Goal: Task Accomplishment & Management: Manage account settings

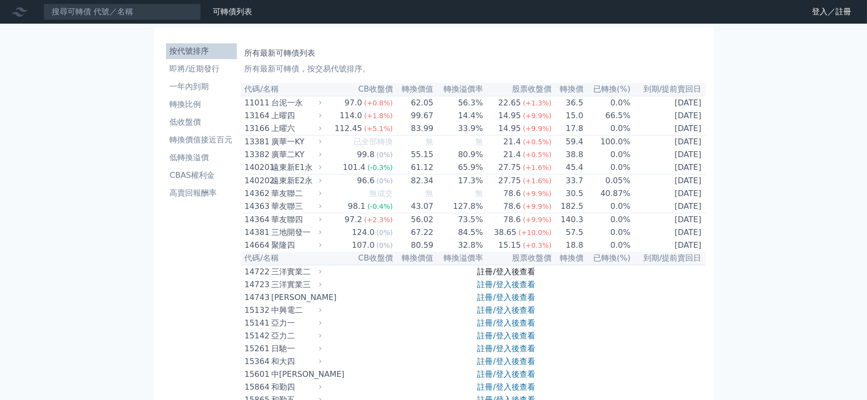
click at [508, 276] on link "註冊/登入後查看" at bounding box center [507, 271] width 58 height 9
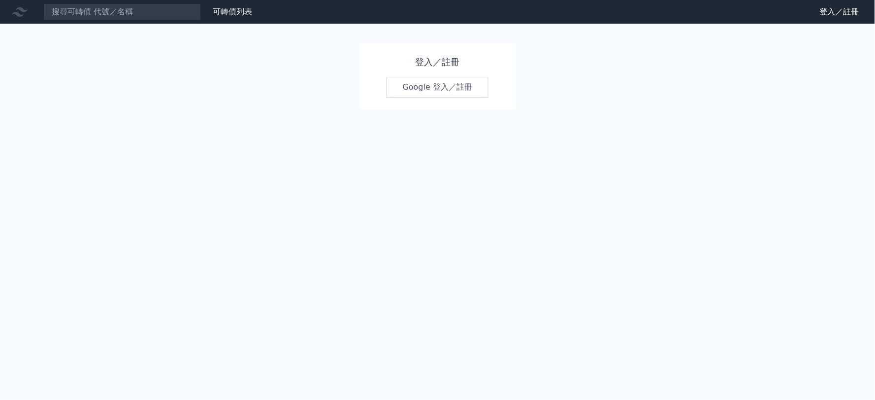
click at [429, 87] on link "Google 登入／註冊" at bounding box center [438, 87] width 102 height 21
